Goal: Information Seeking & Learning: Check status

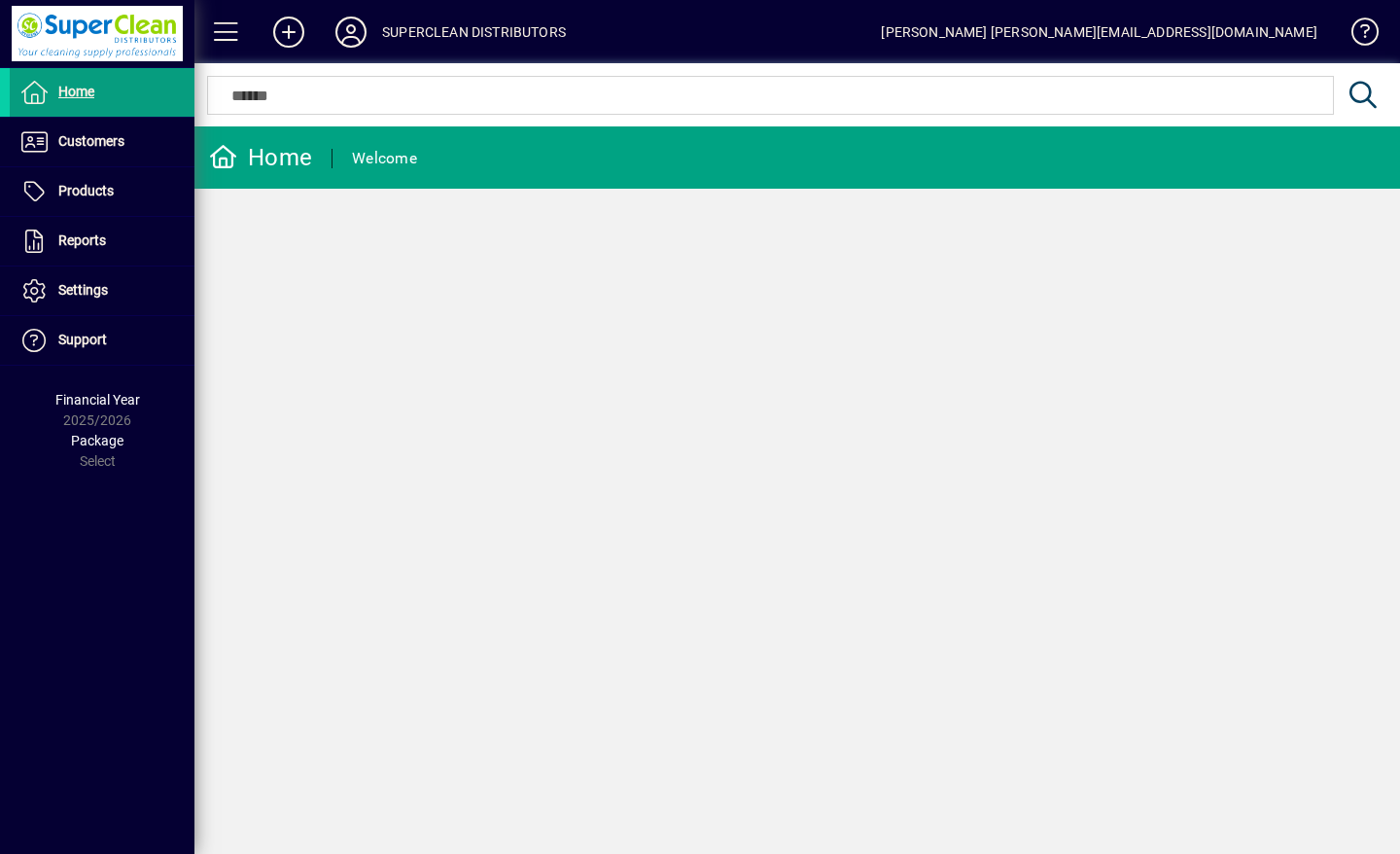
click at [74, 141] on span "Customers" at bounding box center [91, 141] width 66 height 16
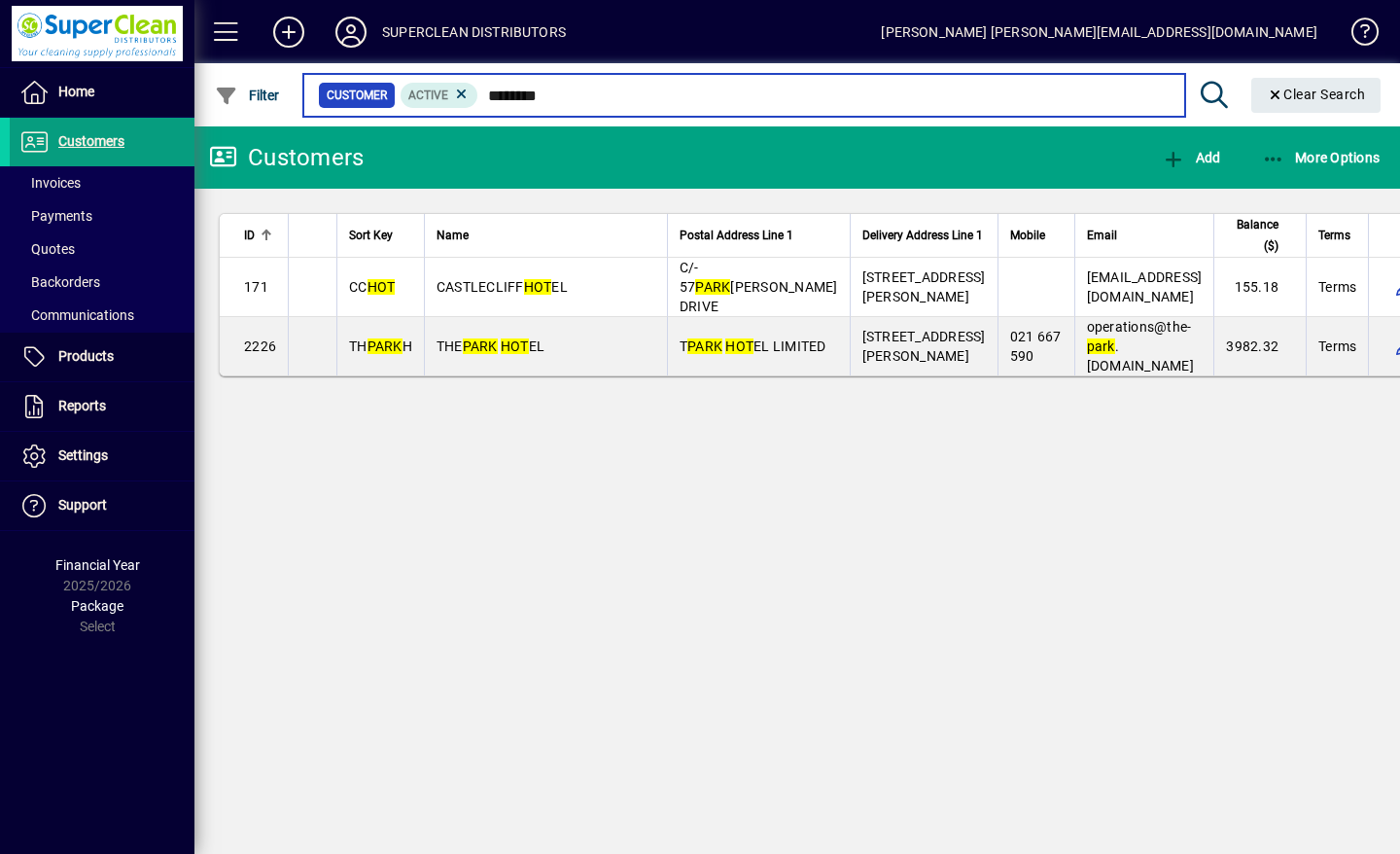
type input "********"
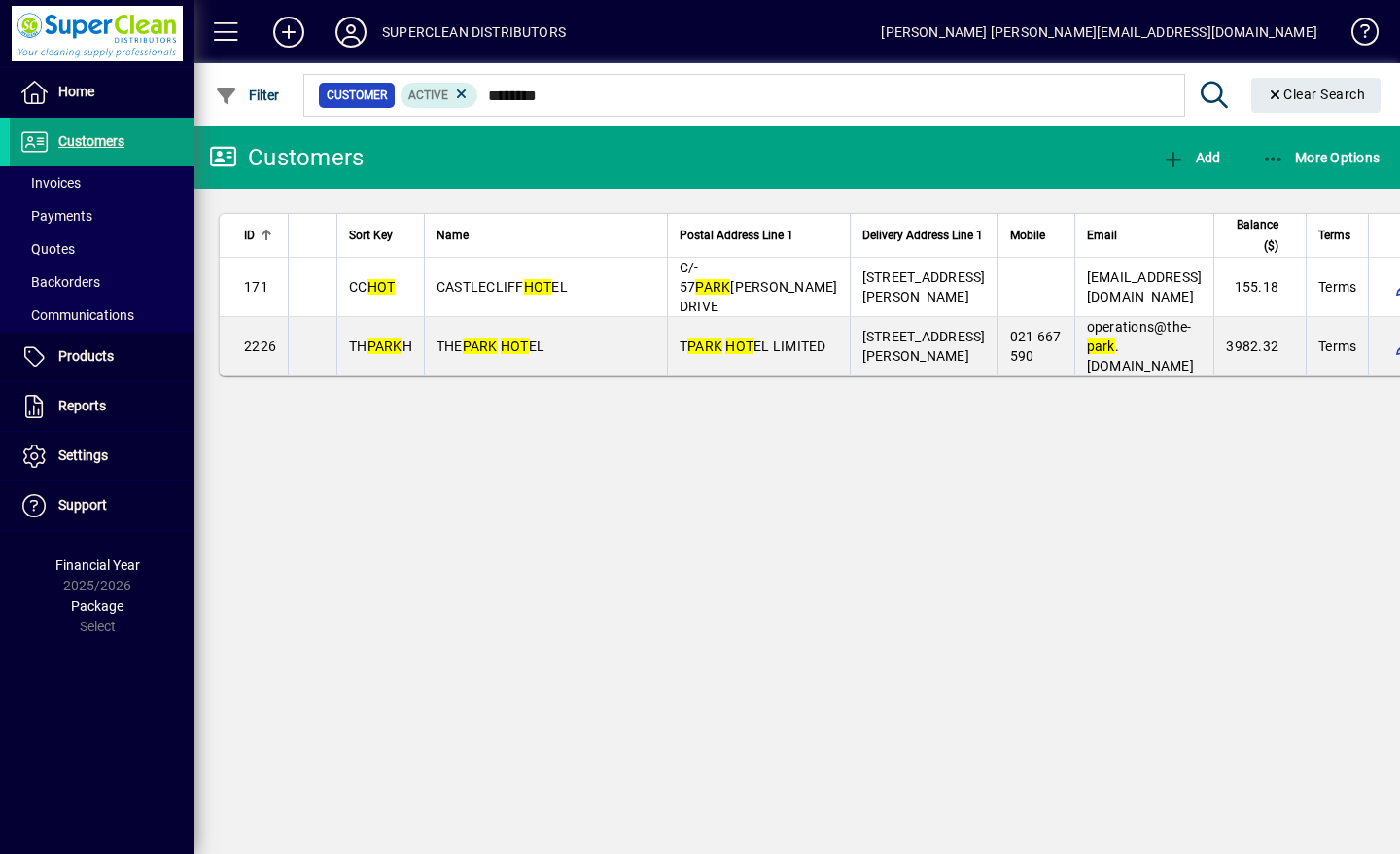
click at [533, 354] on span "THE PARK HOT EL" at bounding box center [490, 346] width 107 height 16
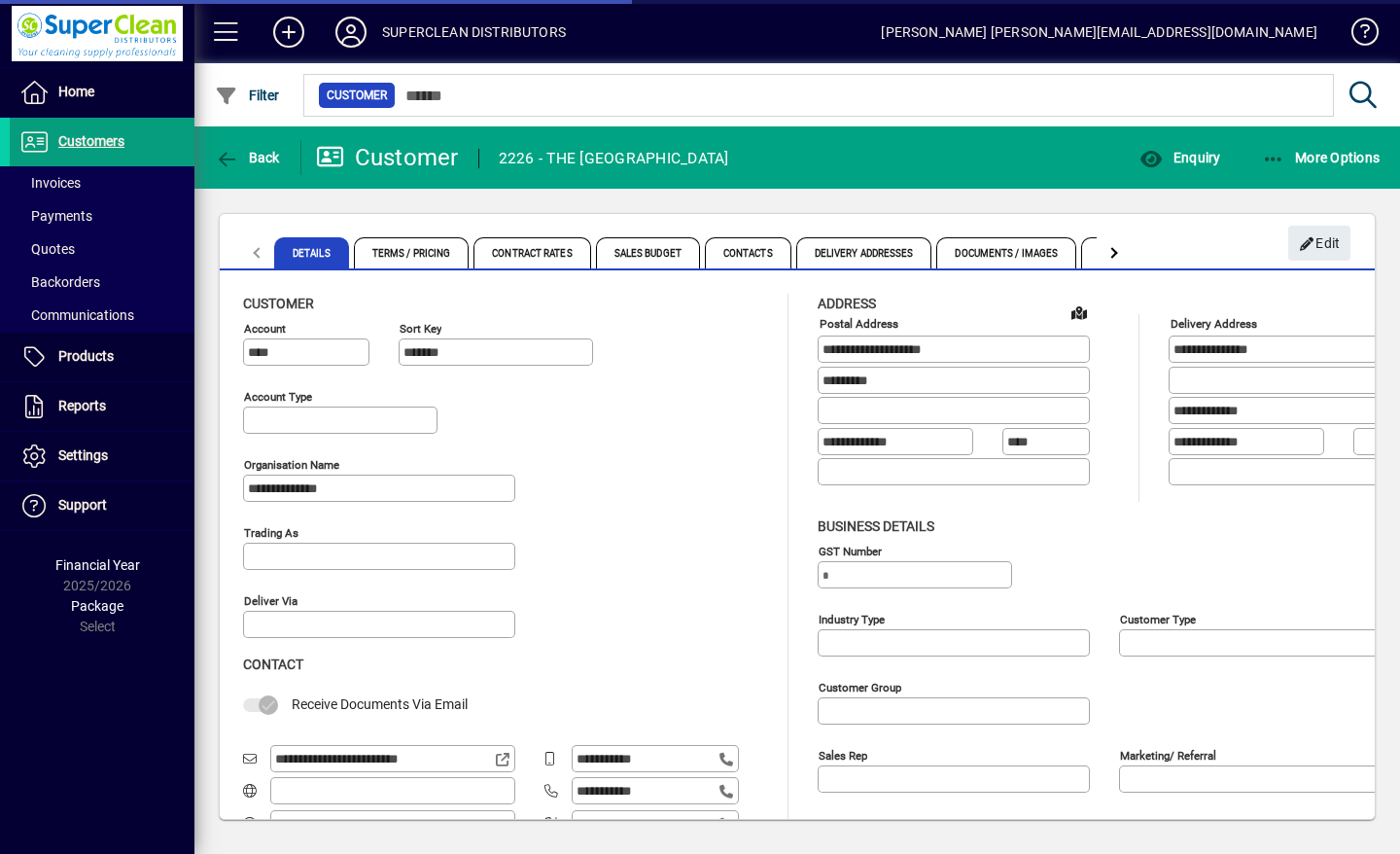
type input "**********"
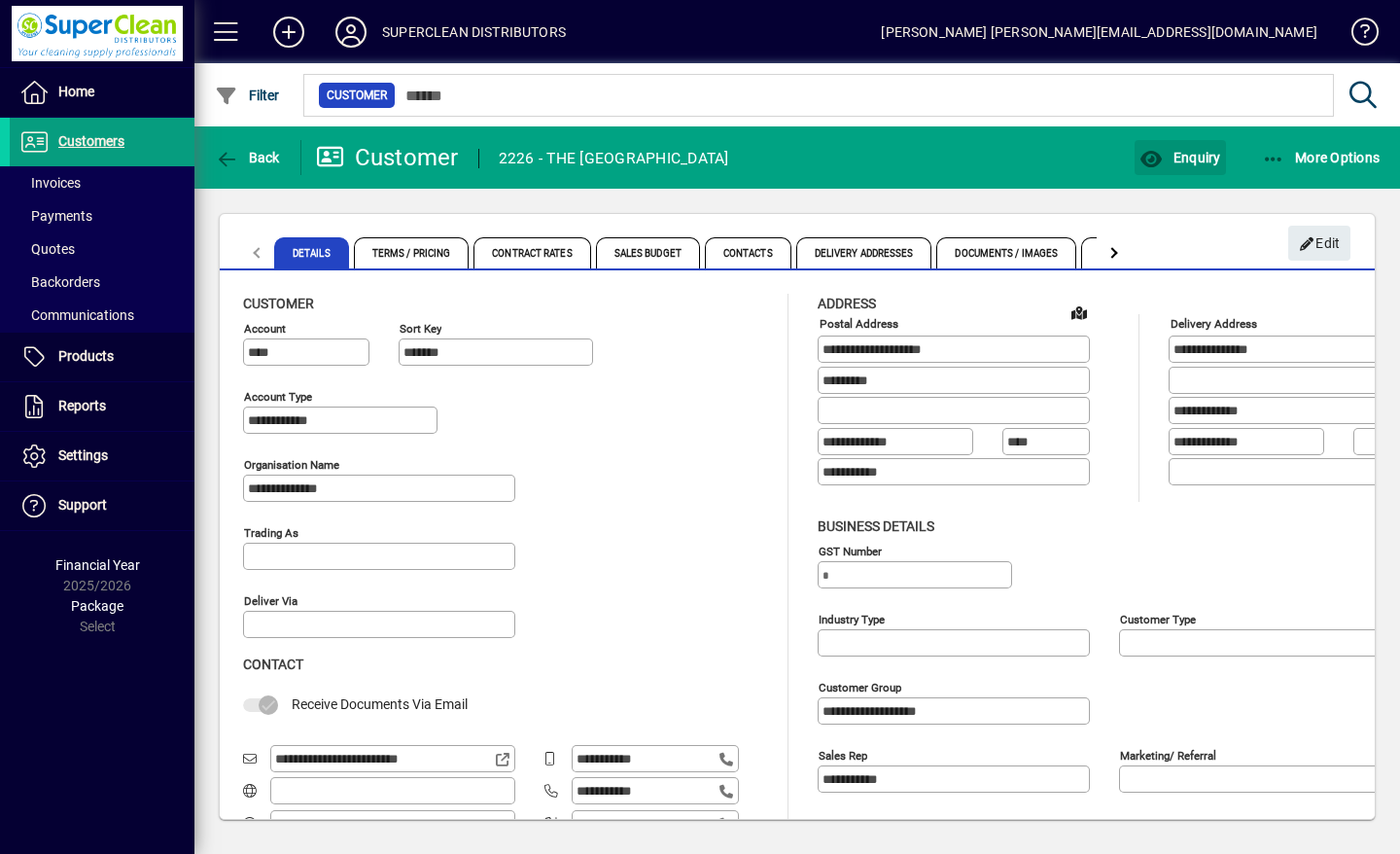
click at [1193, 170] on span "button" at bounding box center [1180, 157] width 91 height 46
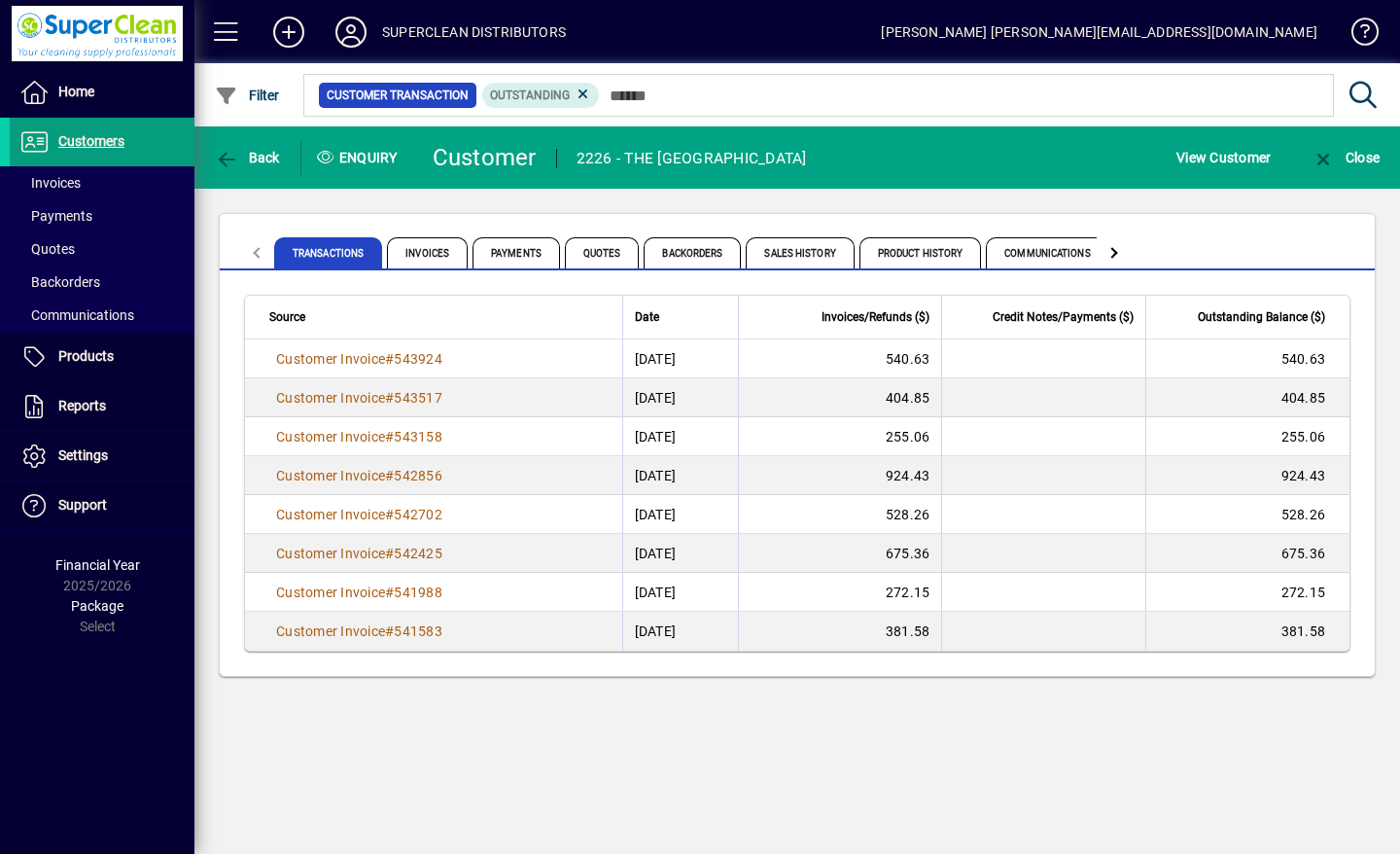
click at [916, 255] on span "Product History" at bounding box center [921, 253] width 122 height 32
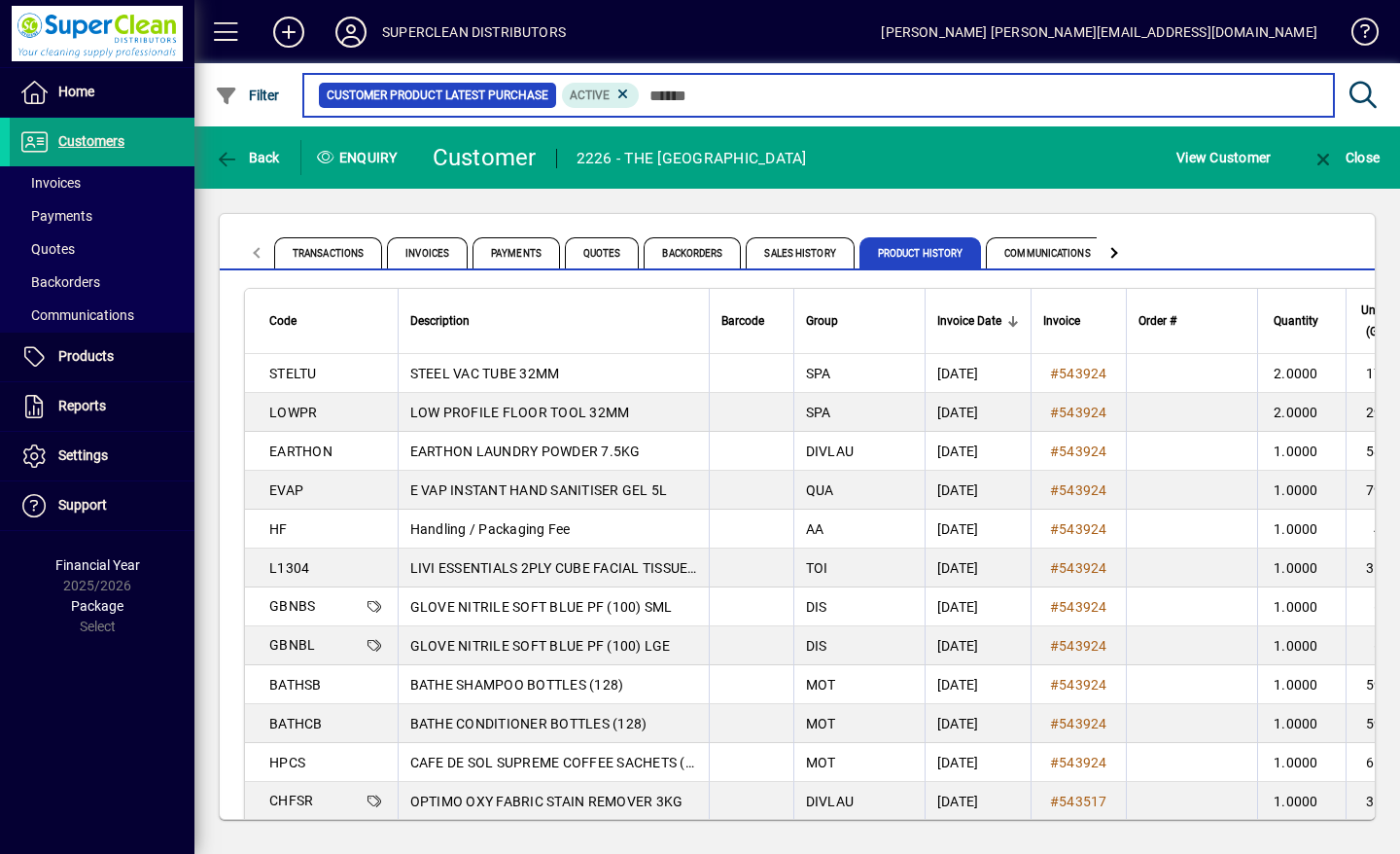
scroll to position [4, 0]
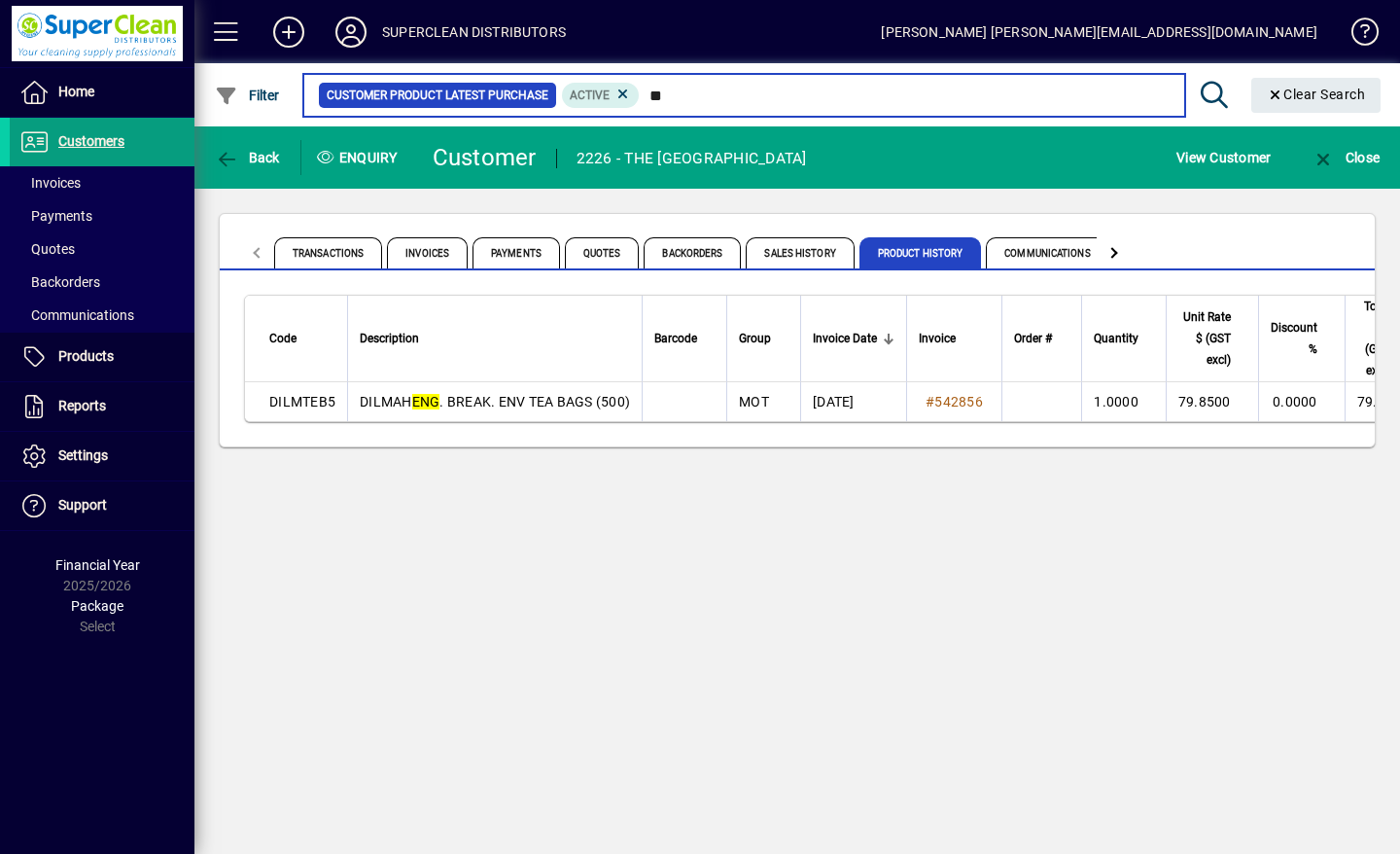
type input "*"
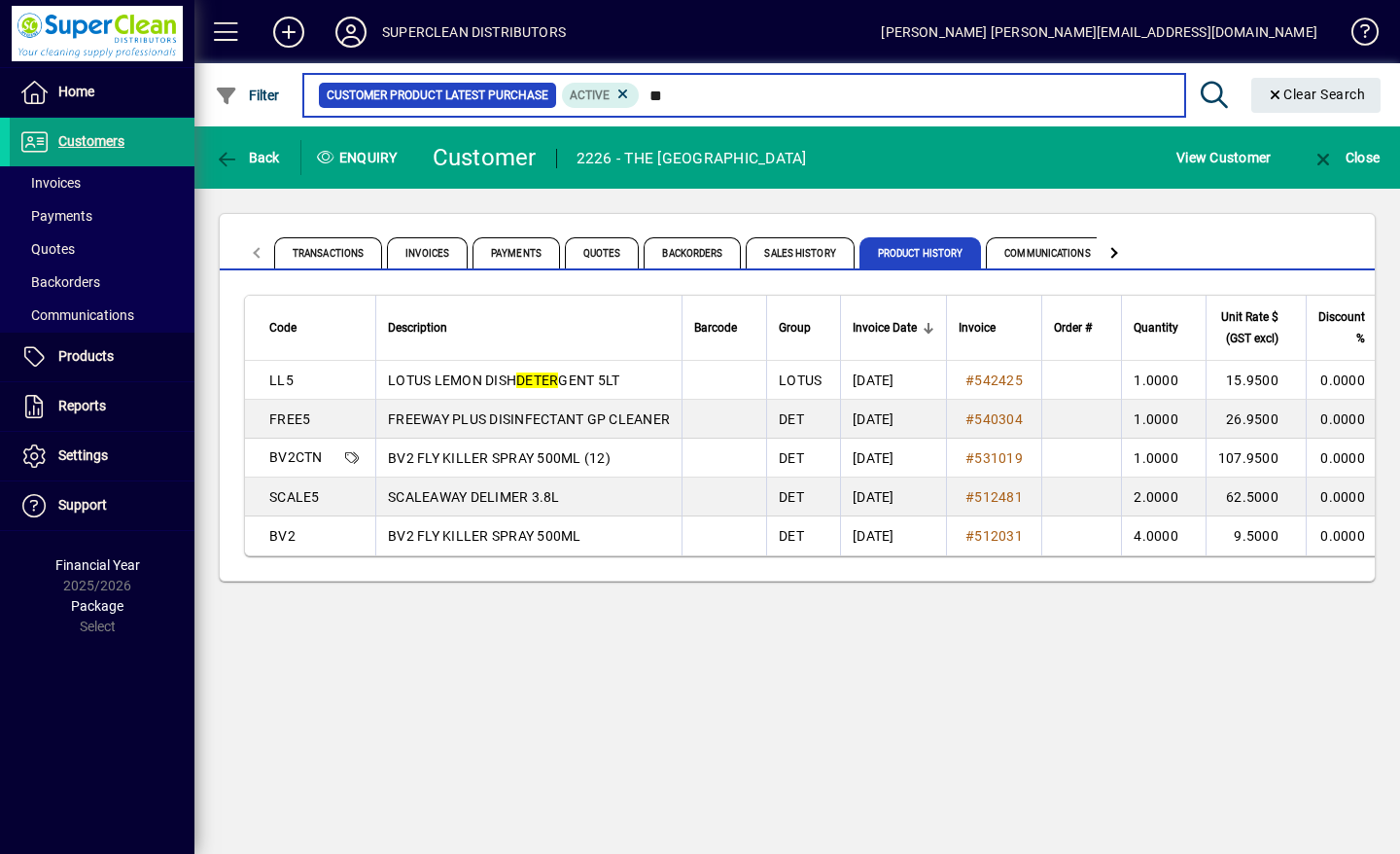
type input "*"
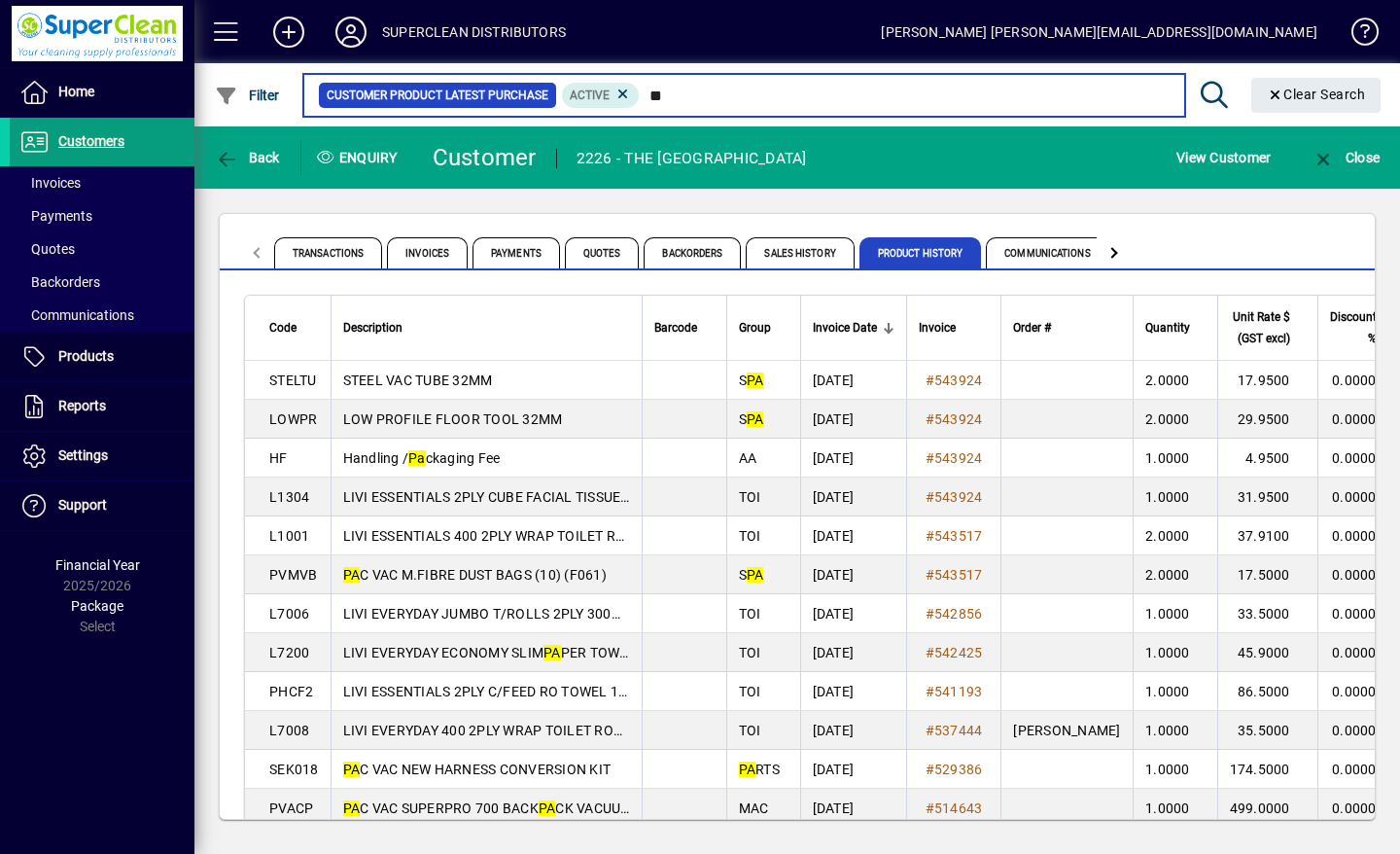
type input "*"
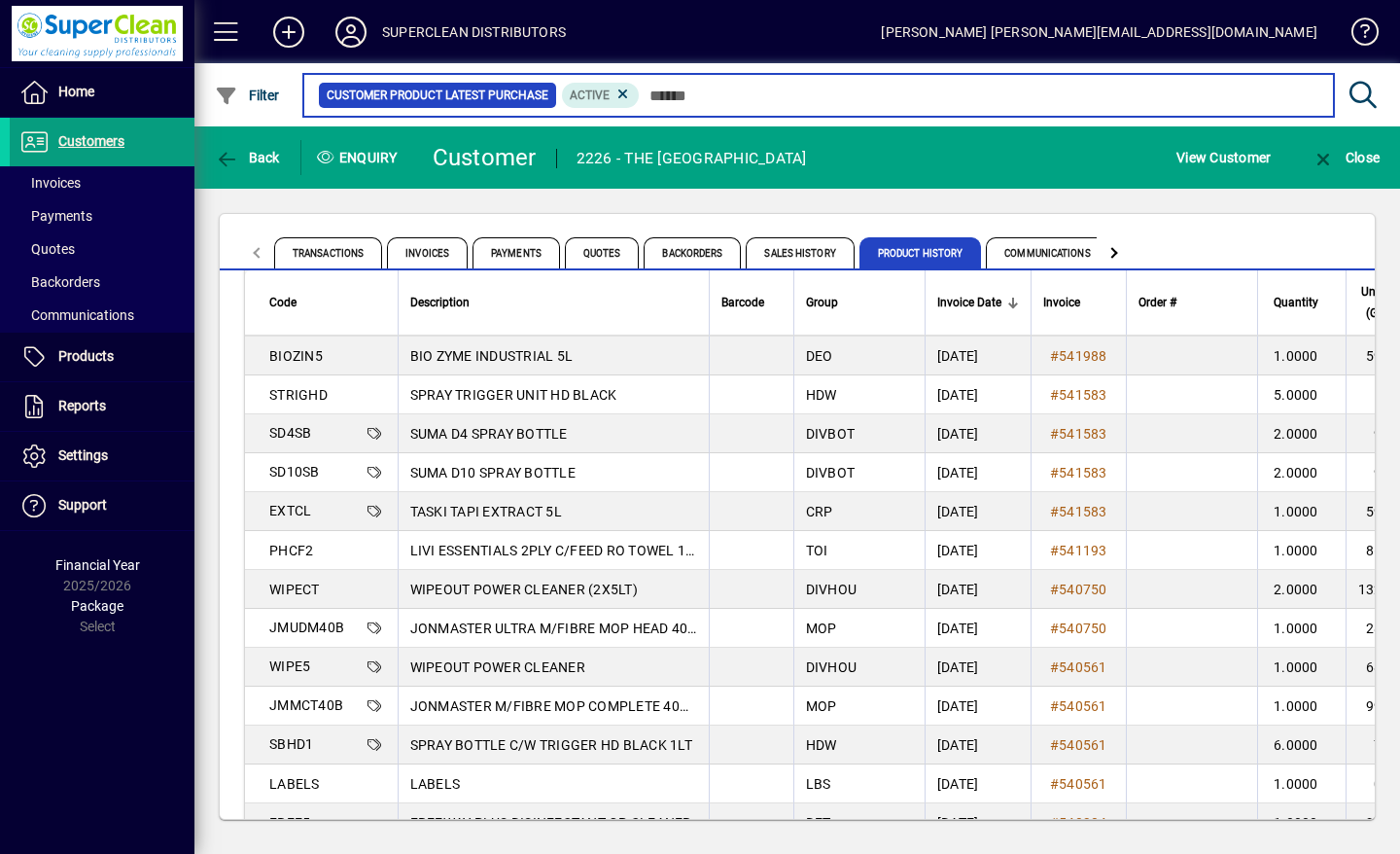
scroll to position [1154, 0]
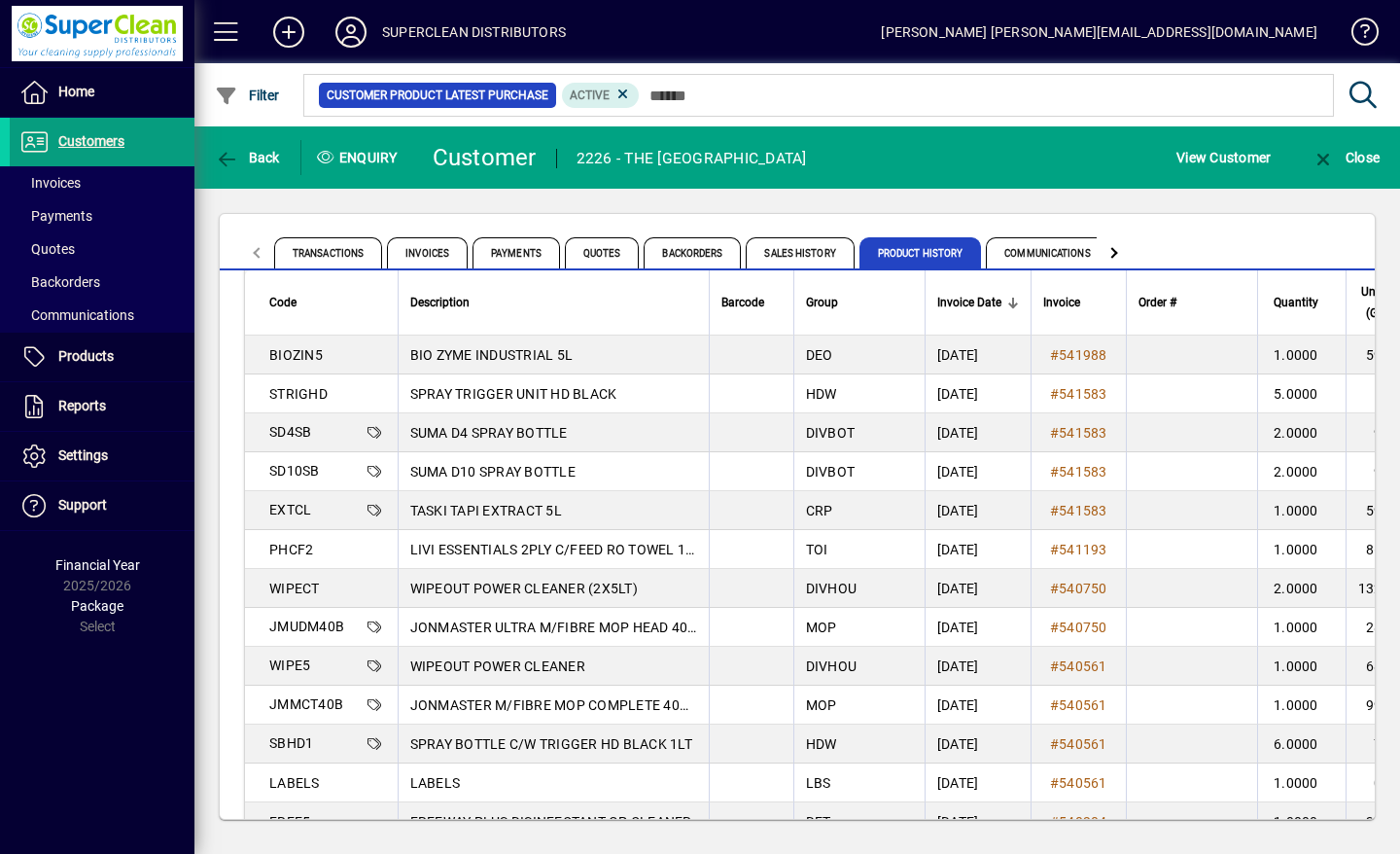
click at [350, 45] on icon at bounding box center [350, 33] width 38 height 32
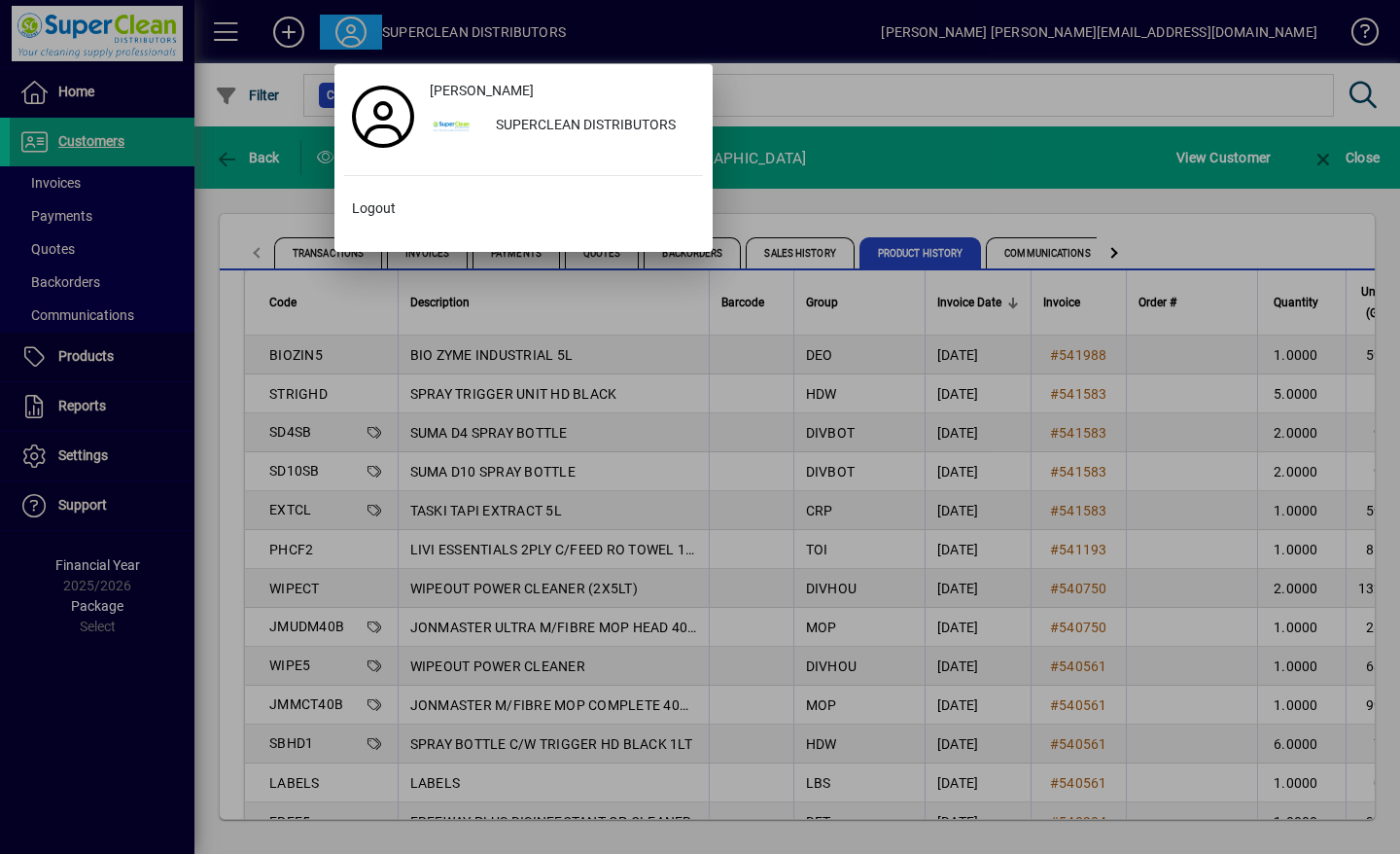
click at [370, 200] on span "Logout" at bounding box center [374, 208] width 43 height 21
